Goal: Information Seeking & Learning: Learn about a topic

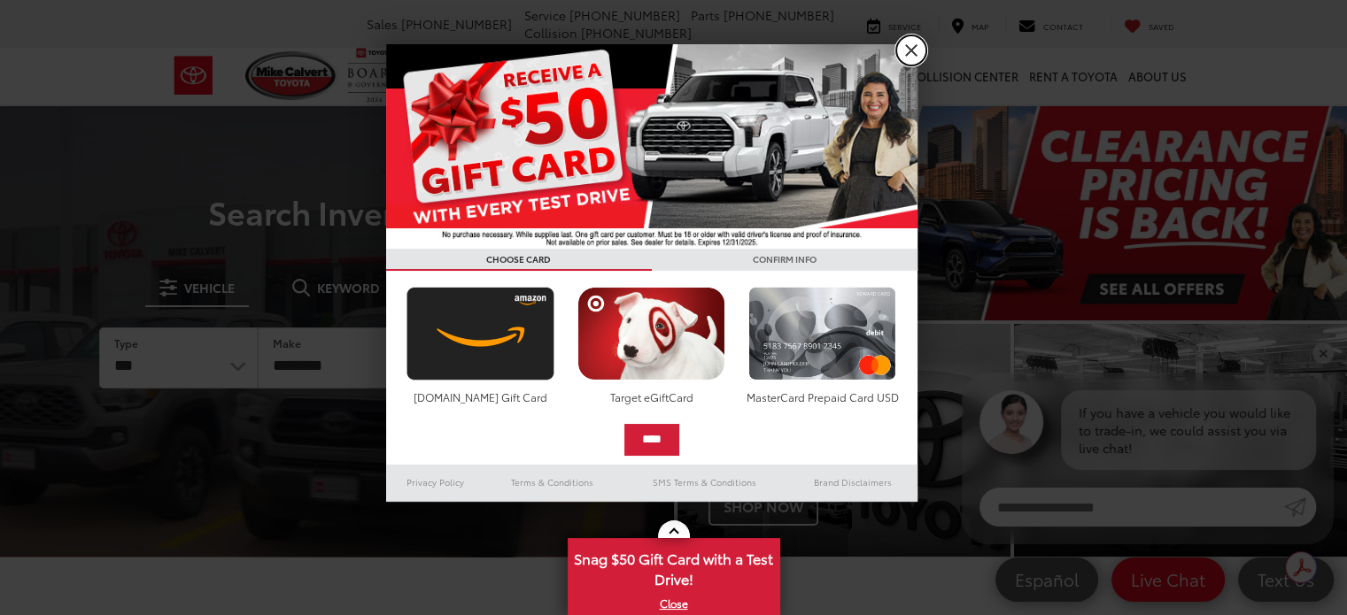
click at [924, 48] on link "X" at bounding box center [911, 50] width 30 height 30
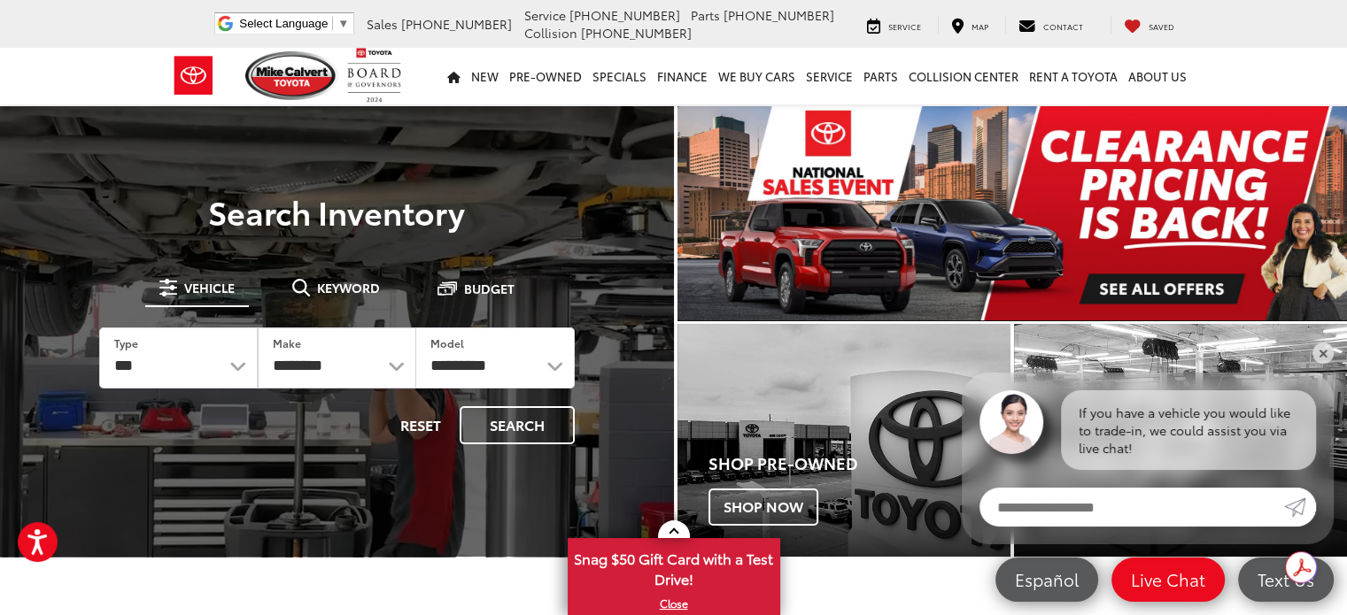
click at [1124, 223] on img "carousel slide number 1 of 1" at bounding box center [1012, 213] width 670 height 214
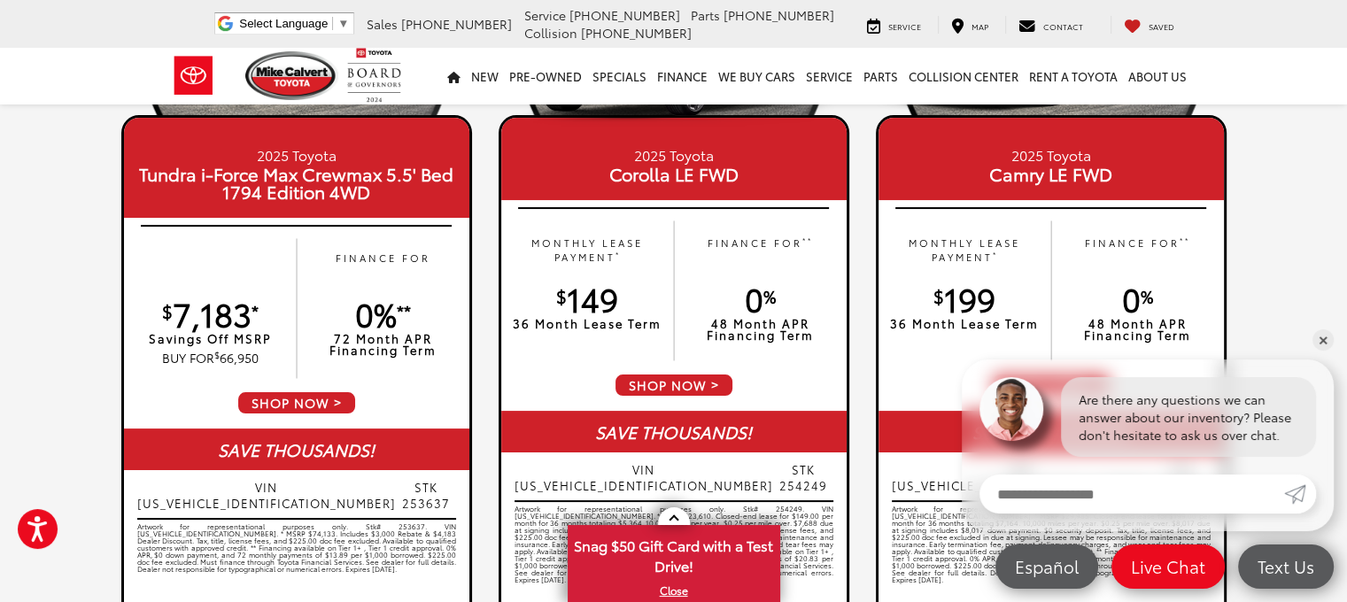
scroll to position [256, 0]
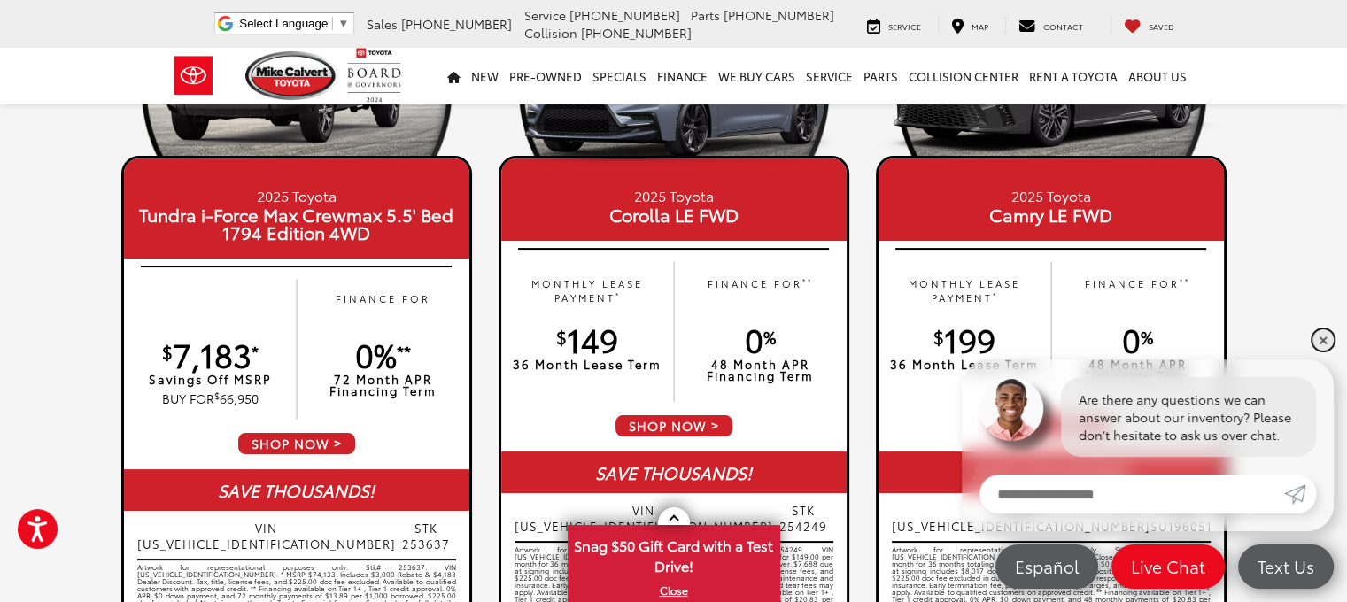
click at [1318, 343] on link "✕" at bounding box center [1322, 339] width 21 height 21
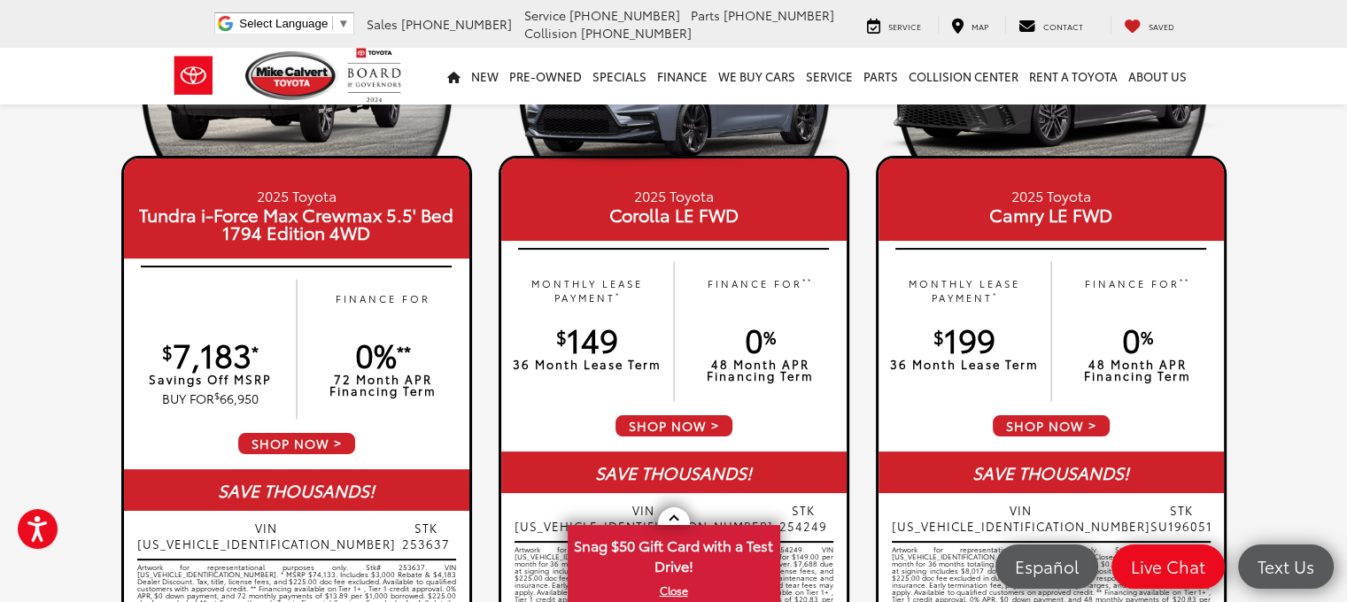
scroll to position [0, 0]
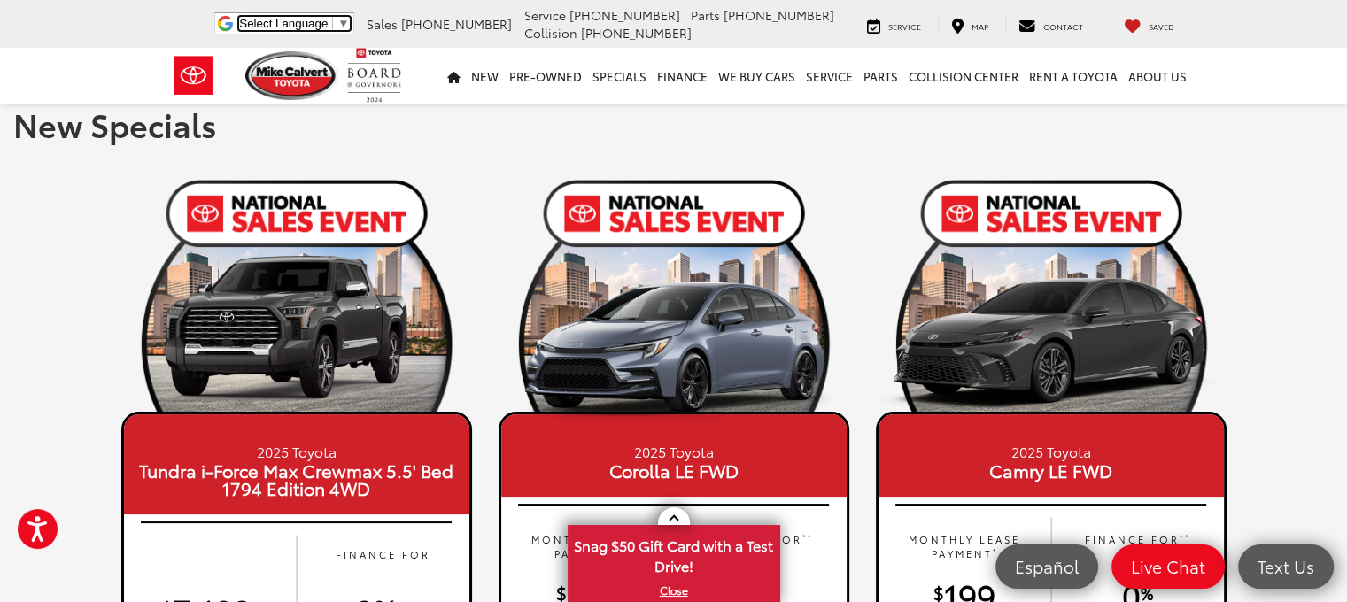
click at [328, 23] on span "Select Language" at bounding box center [283, 23] width 89 height 13
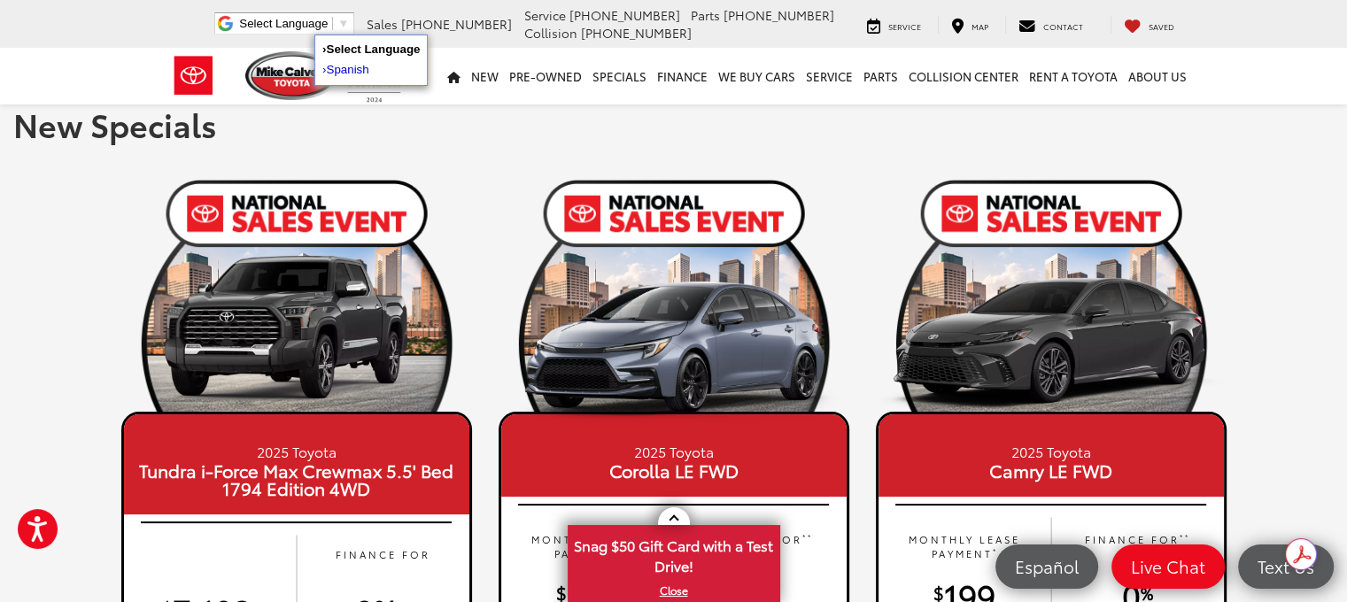
click at [382, 43] on span "Select Language" at bounding box center [372, 48] width 94 height 13
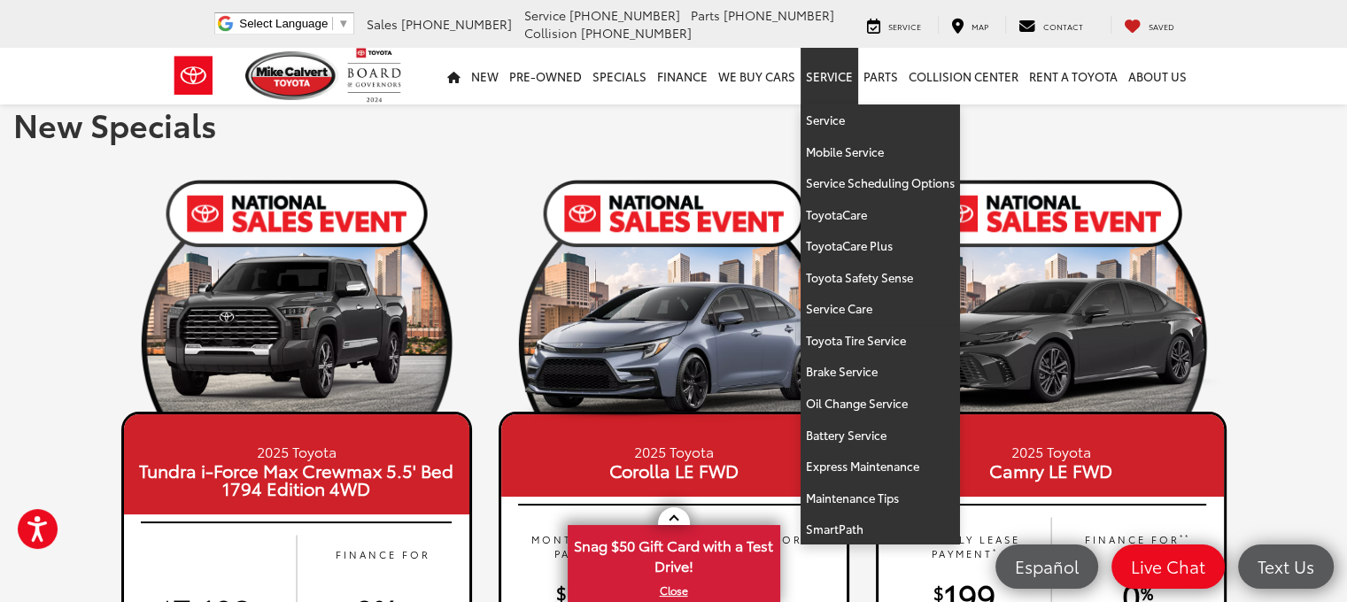
click at [842, 75] on link "Service" at bounding box center [829, 76] width 58 height 57
click at [837, 86] on link "Service" at bounding box center [829, 76] width 58 height 57
click at [859, 240] on link "ToyotaCare Plus" at bounding box center [879, 246] width 159 height 32
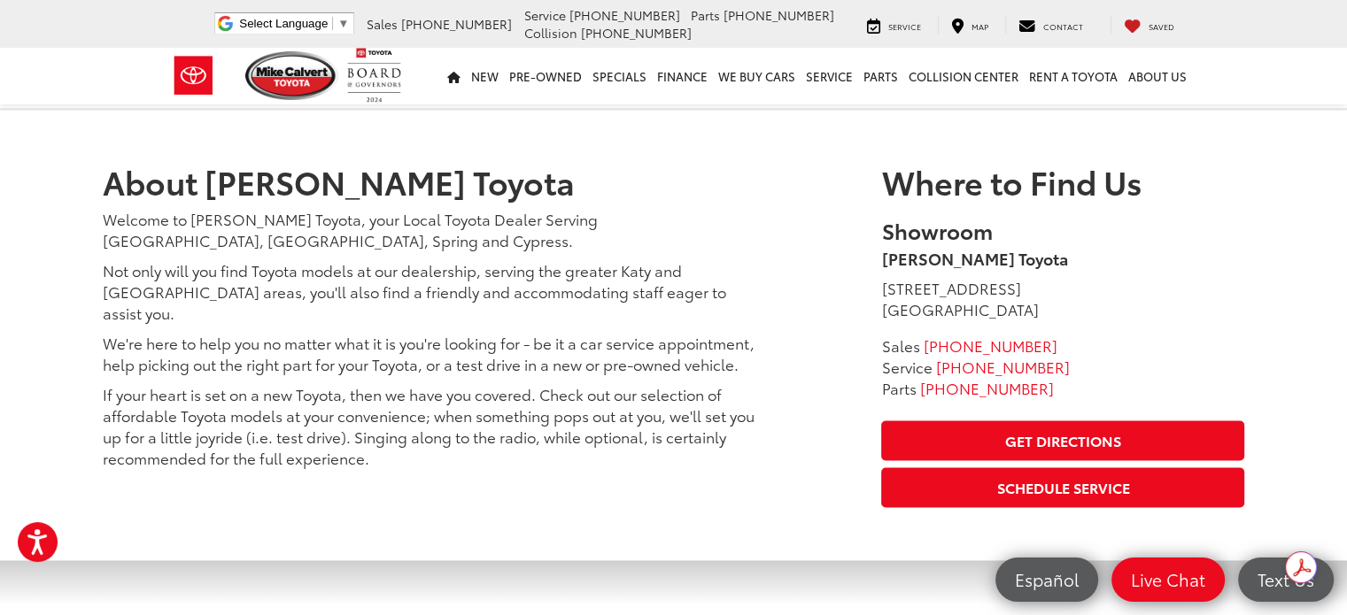
scroll to position [2552, 0]
